Goal: Find specific page/section: Find specific page/section

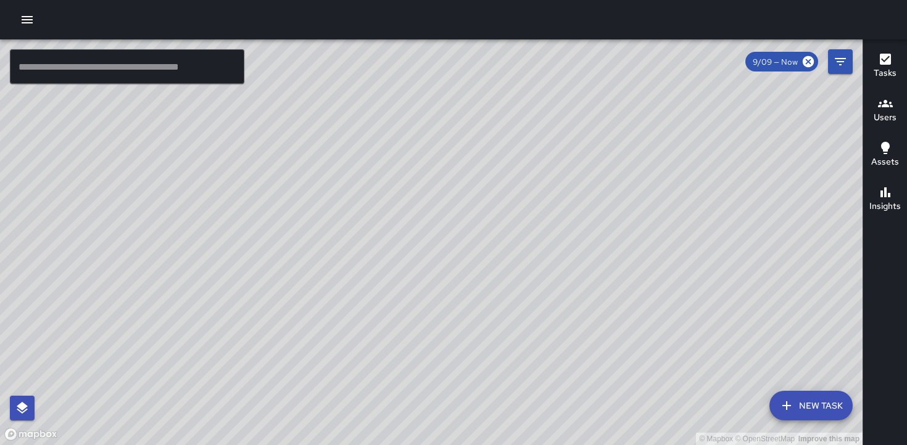
click at [886, 110] on icon "button" at bounding box center [885, 103] width 15 height 15
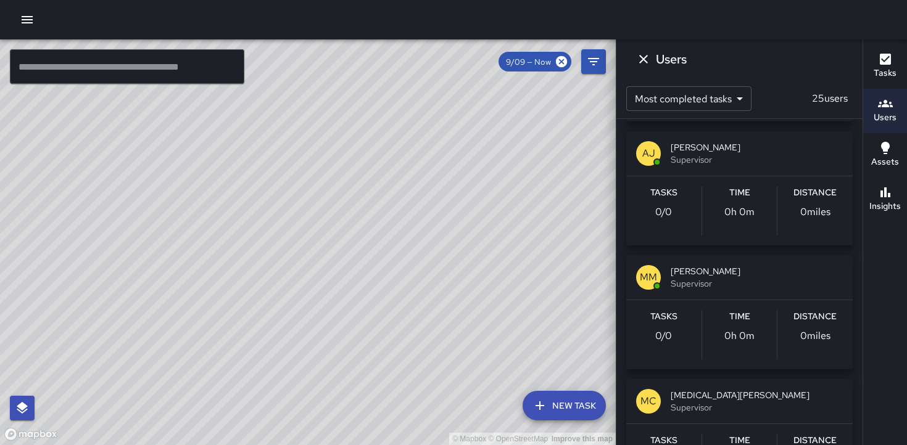
scroll to position [2065, 0]
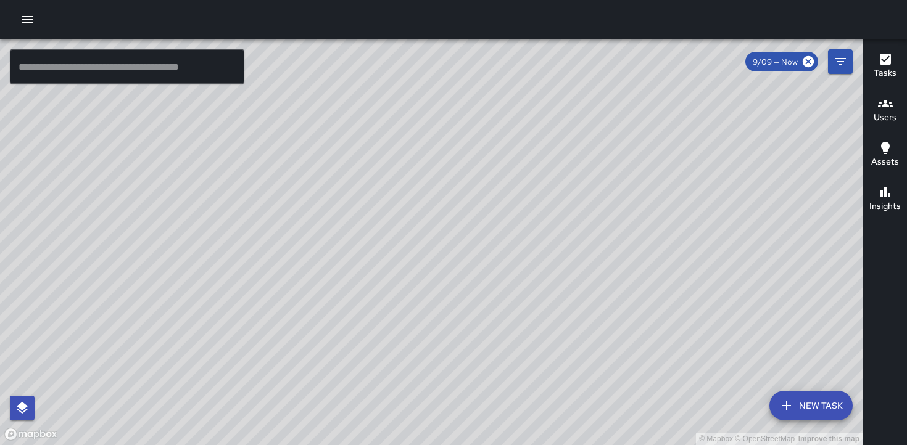
click at [884, 114] on h6 "Users" at bounding box center [885, 118] width 23 height 14
click at [884, 107] on icon "button" at bounding box center [885, 103] width 15 height 15
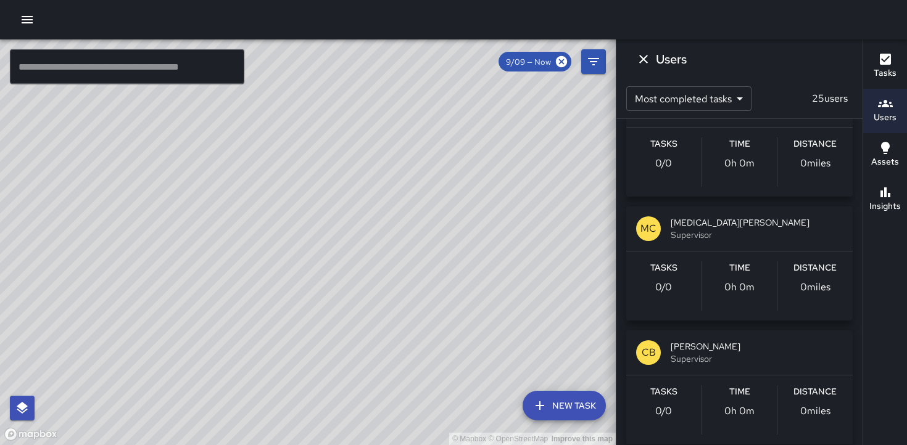
scroll to position [2287, 0]
